Goal: Transaction & Acquisition: Purchase product/service

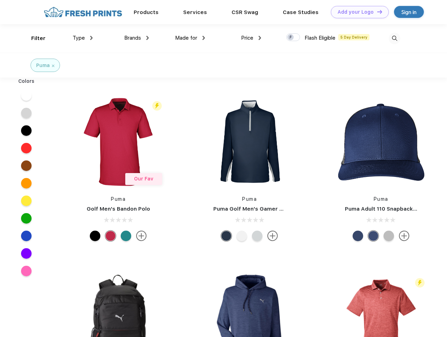
scroll to position [0, 0]
click at [357, 12] on link "Add your Logo Design Tool" at bounding box center [360, 12] width 58 height 12
click at [0, 0] on div "Design Tool" at bounding box center [0, 0] width 0 height 0
click at [376, 12] on link "Add your Logo Design Tool" at bounding box center [360, 12] width 58 height 12
click at [34, 38] on div "Filter" at bounding box center [38, 38] width 14 height 8
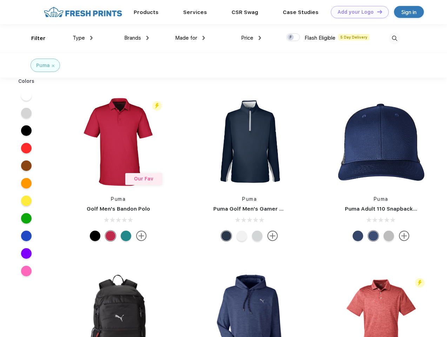
click at [83, 38] on span "Type" at bounding box center [79, 38] width 12 height 6
click at [136, 38] on span "Brands" at bounding box center [132, 38] width 17 height 6
click at [190, 38] on span "Made for" at bounding box center [186, 38] width 22 height 6
click at [251, 38] on span "Price" at bounding box center [247, 38] width 12 height 6
click at [293, 38] on div at bounding box center [293, 37] width 14 height 8
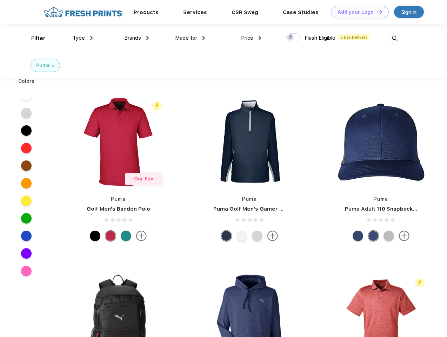
click at [291, 38] on input "checkbox" at bounding box center [288, 35] width 5 height 5
click at [394, 38] on img at bounding box center [394, 39] width 12 height 12
